Goal: Task Accomplishment & Management: Use online tool/utility

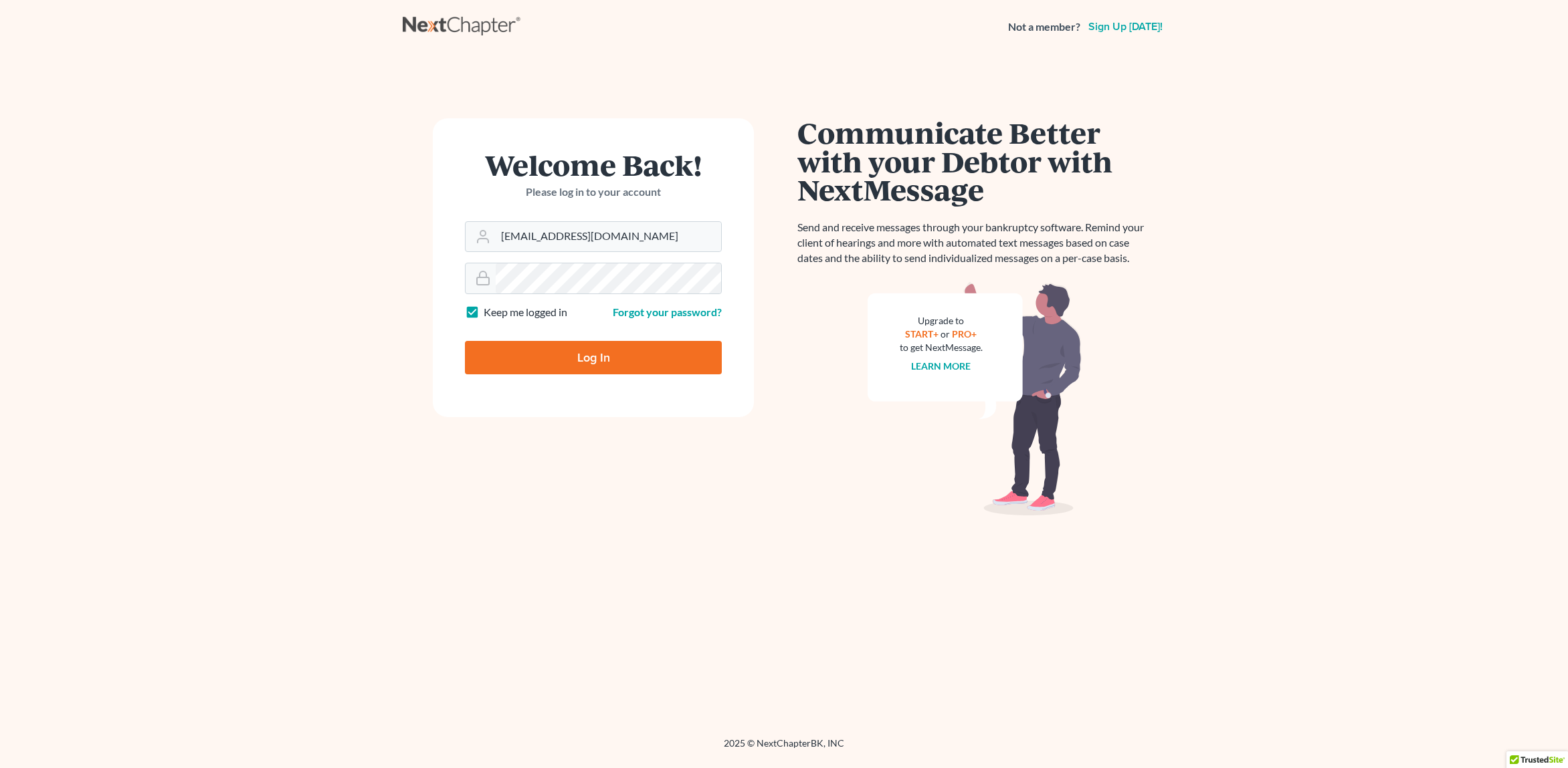
click at [616, 357] on input "Log In" at bounding box center [593, 357] width 257 height 33
type input "Thinking..."
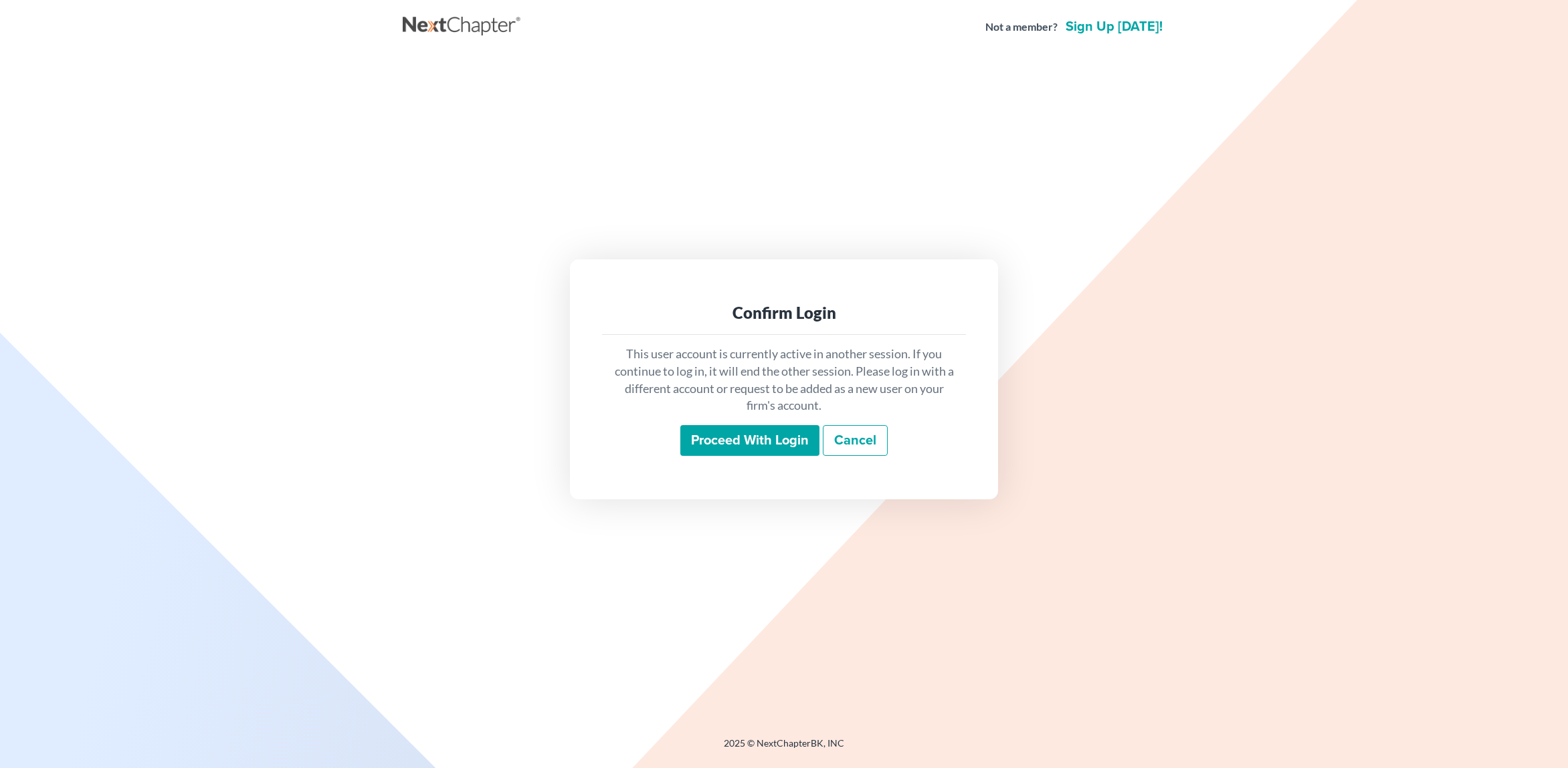
click at [738, 435] on input "Proceed with login" at bounding box center [750, 441] width 139 height 31
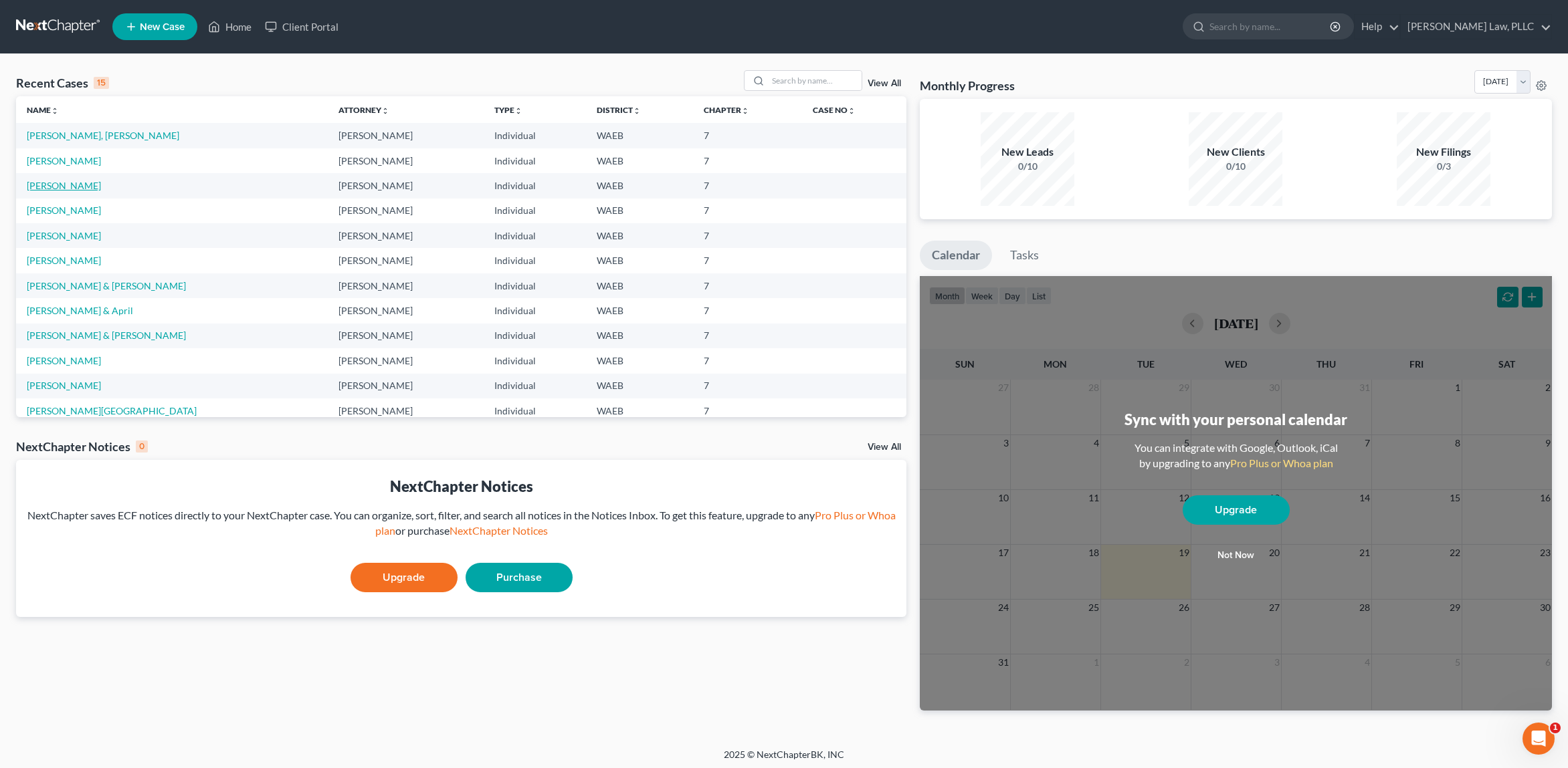
click at [62, 188] on link "[PERSON_NAME]" at bounding box center [63, 185] width 74 height 12
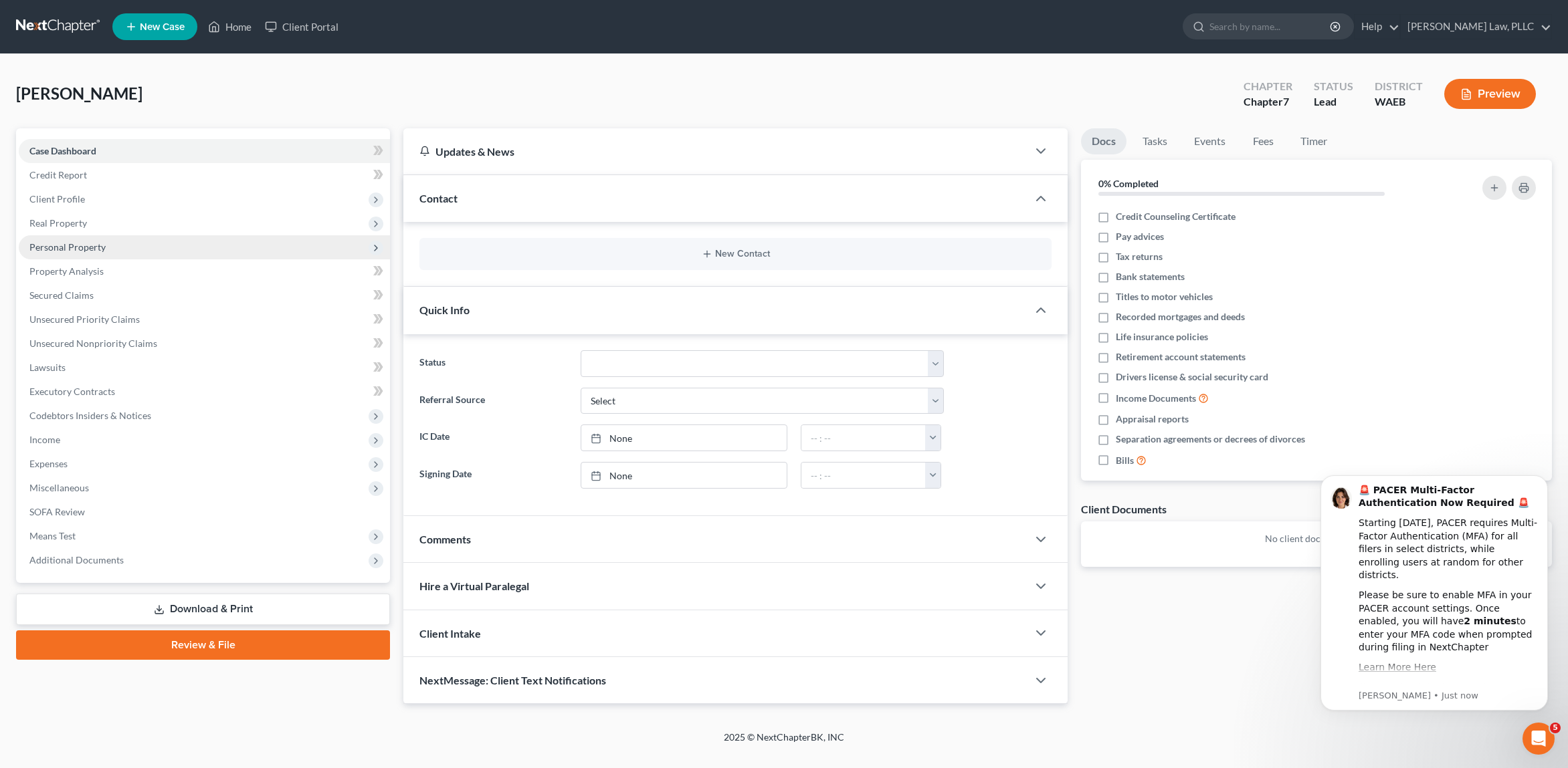
click at [85, 256] on span "Personal Property" at bounding box center [204, 247] width 371 height 24
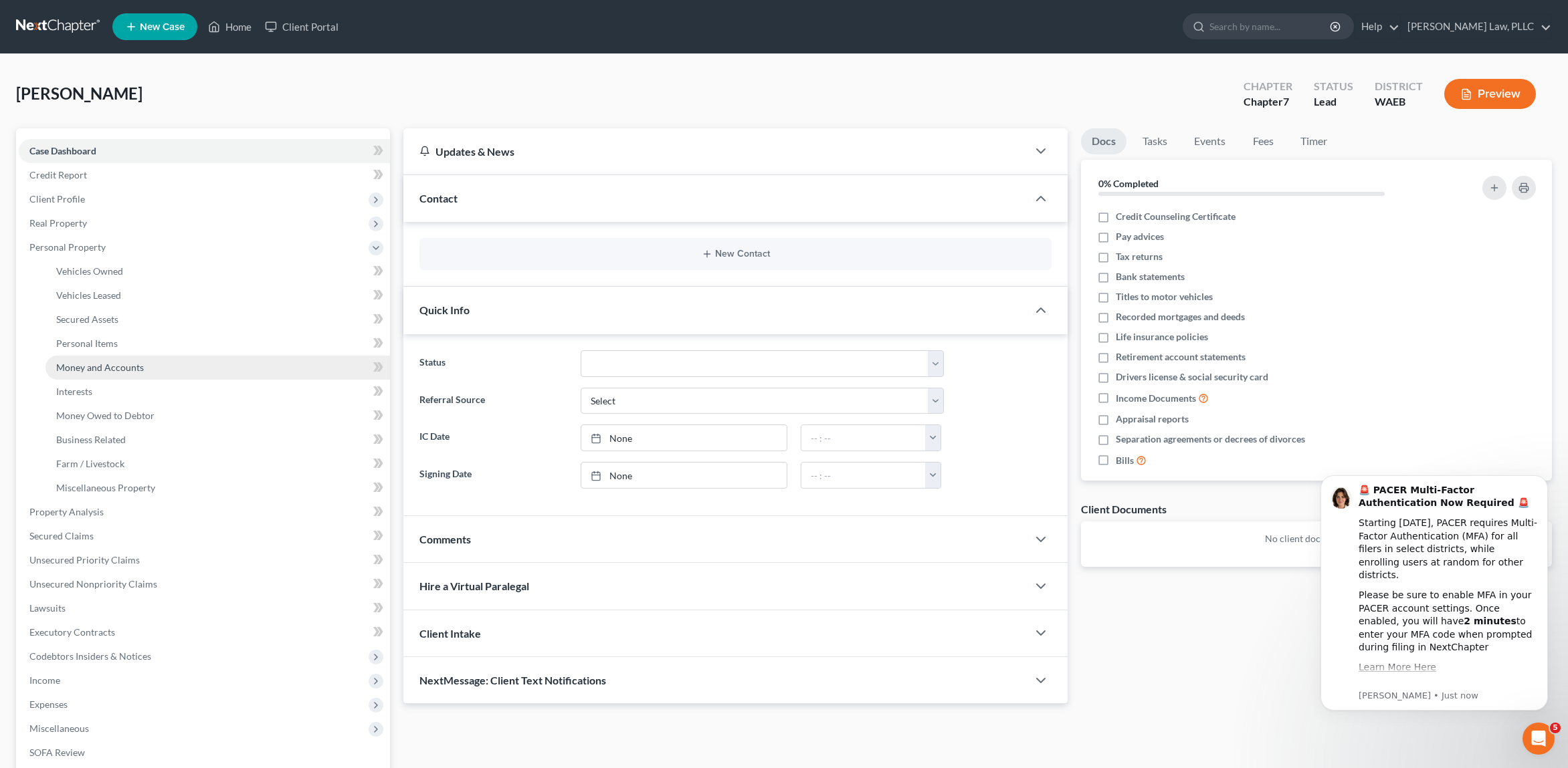
click at [126, 363] on span "Money and Accounts" at bounding box center [101, 368] width 88 height 12
